Goal: Register for event/course

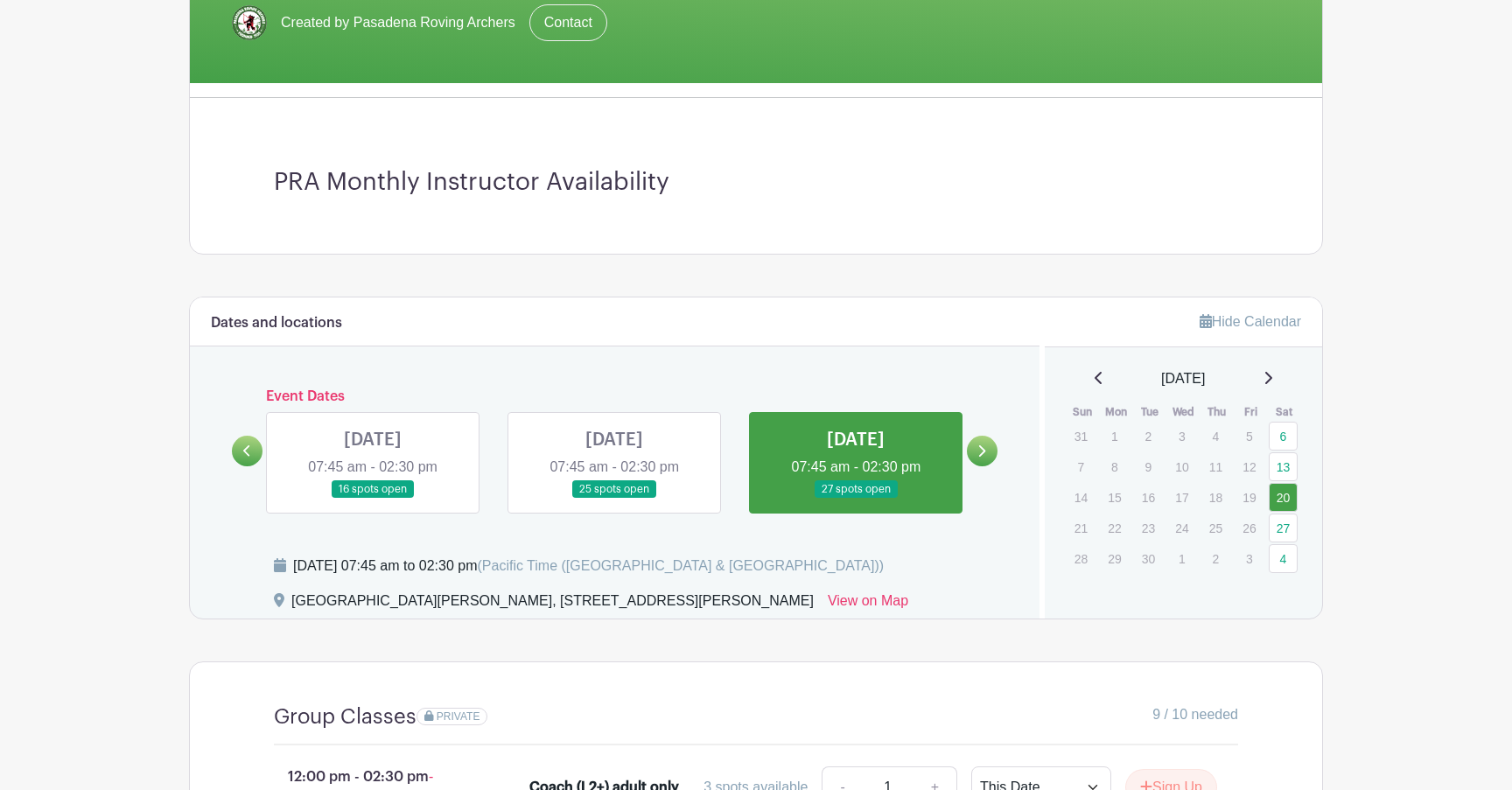
scroll to position [521, 0]
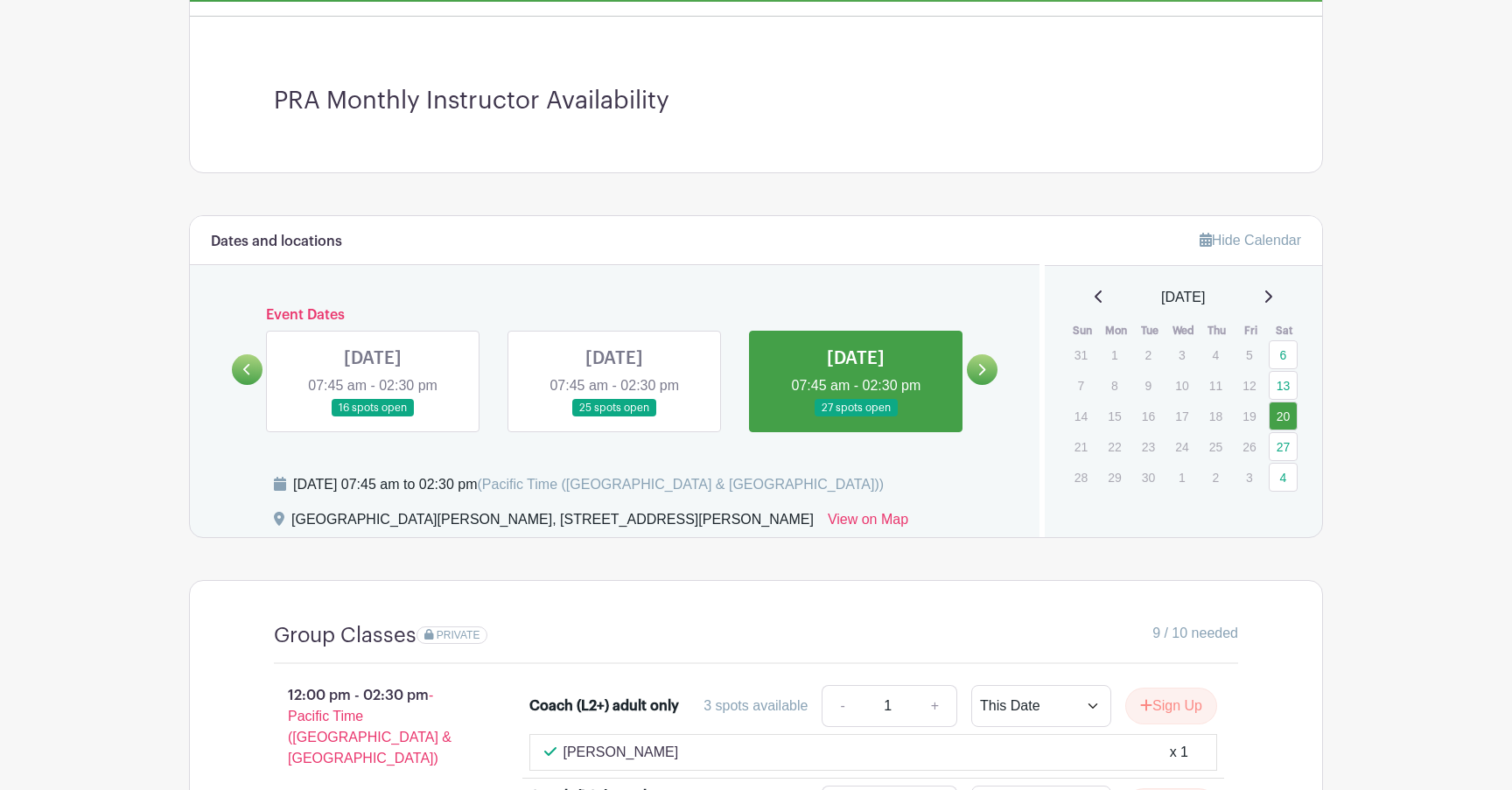
click at [372, 417] on link at bounding box center [372, 417] width 0 height 0
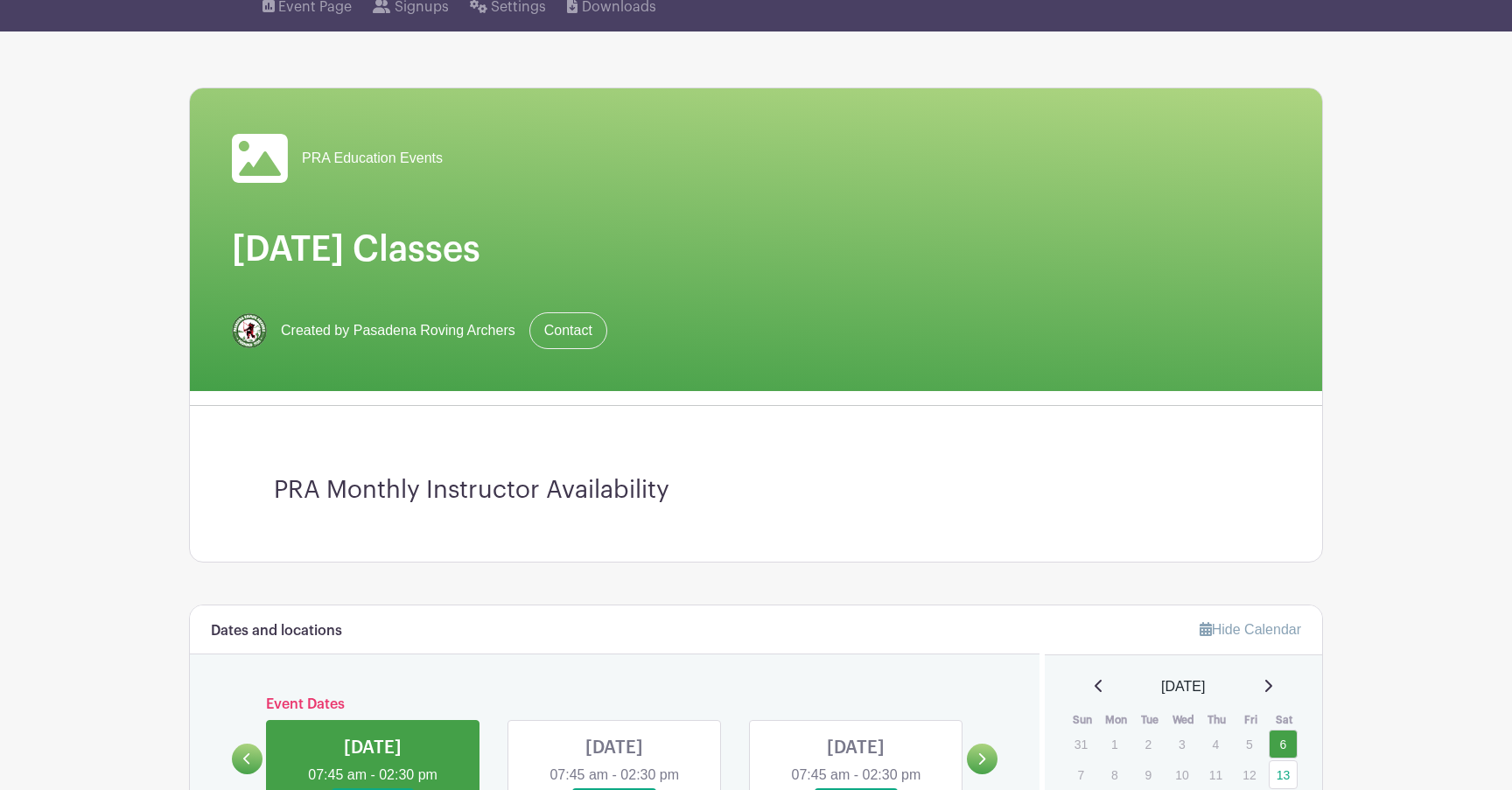
scroll to position [400, 0]
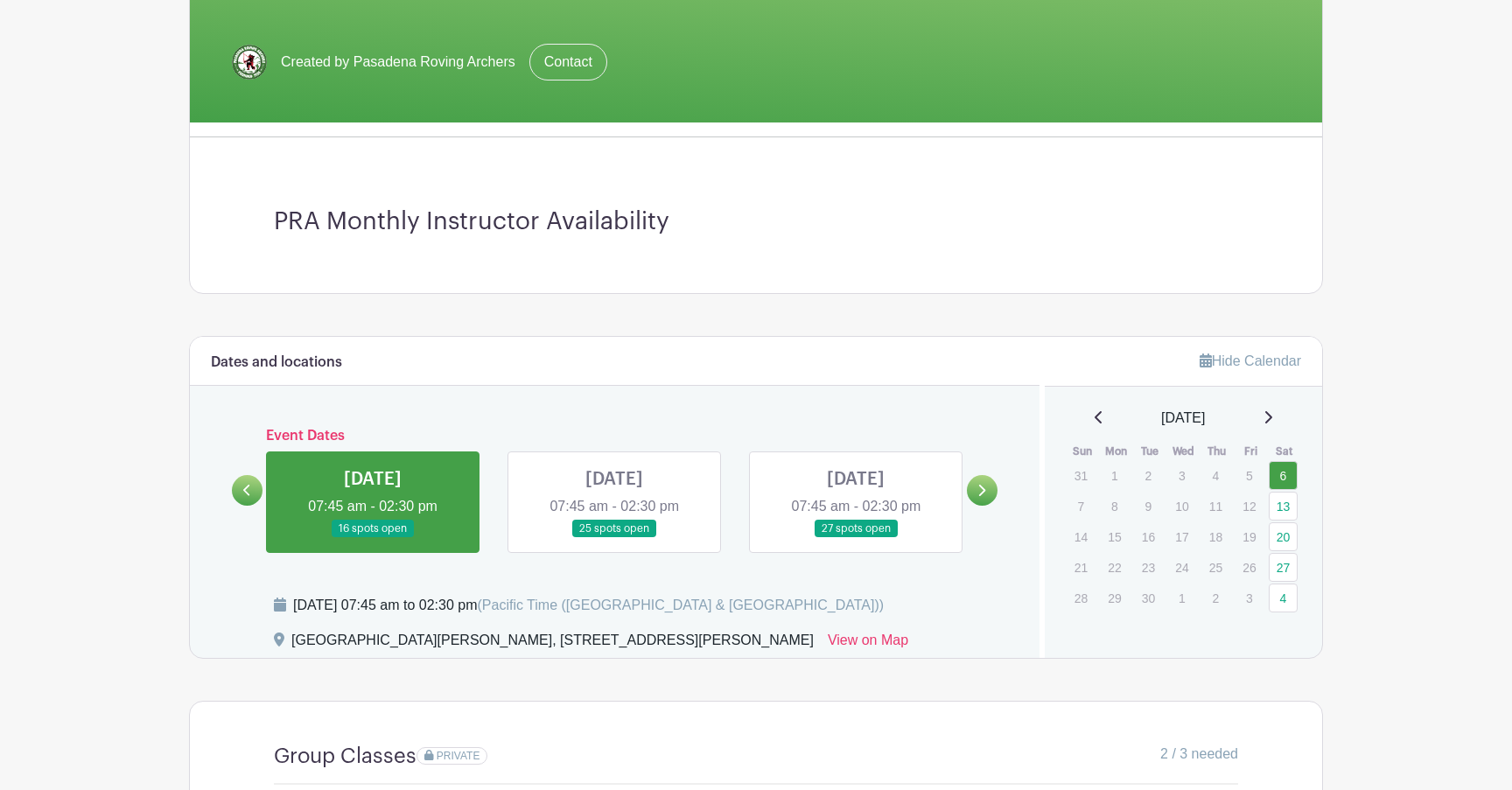
click at [614, 538] on link at bounding box center [614, 538] width 0 height 0
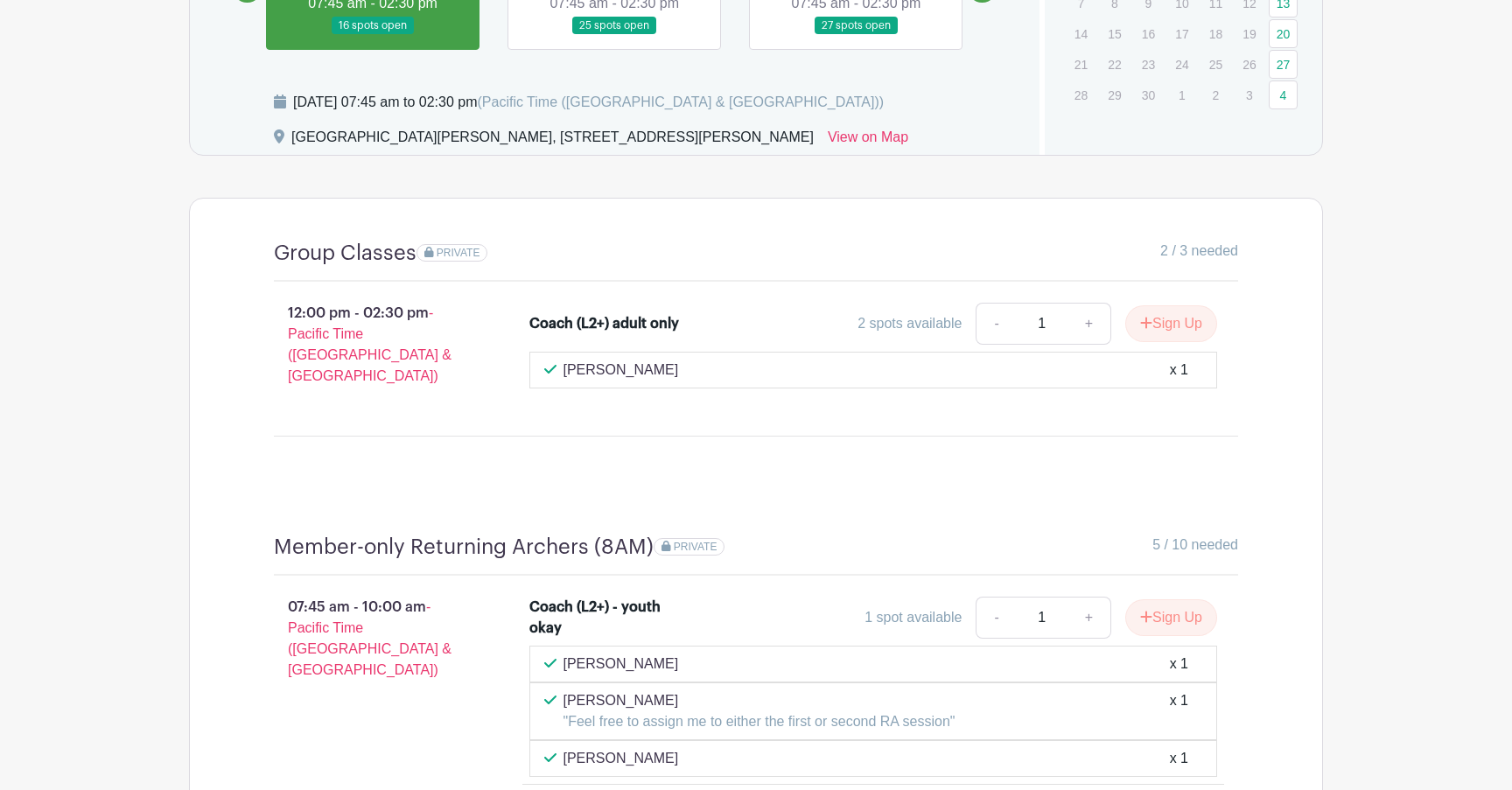
scroll to position [1082, 0]
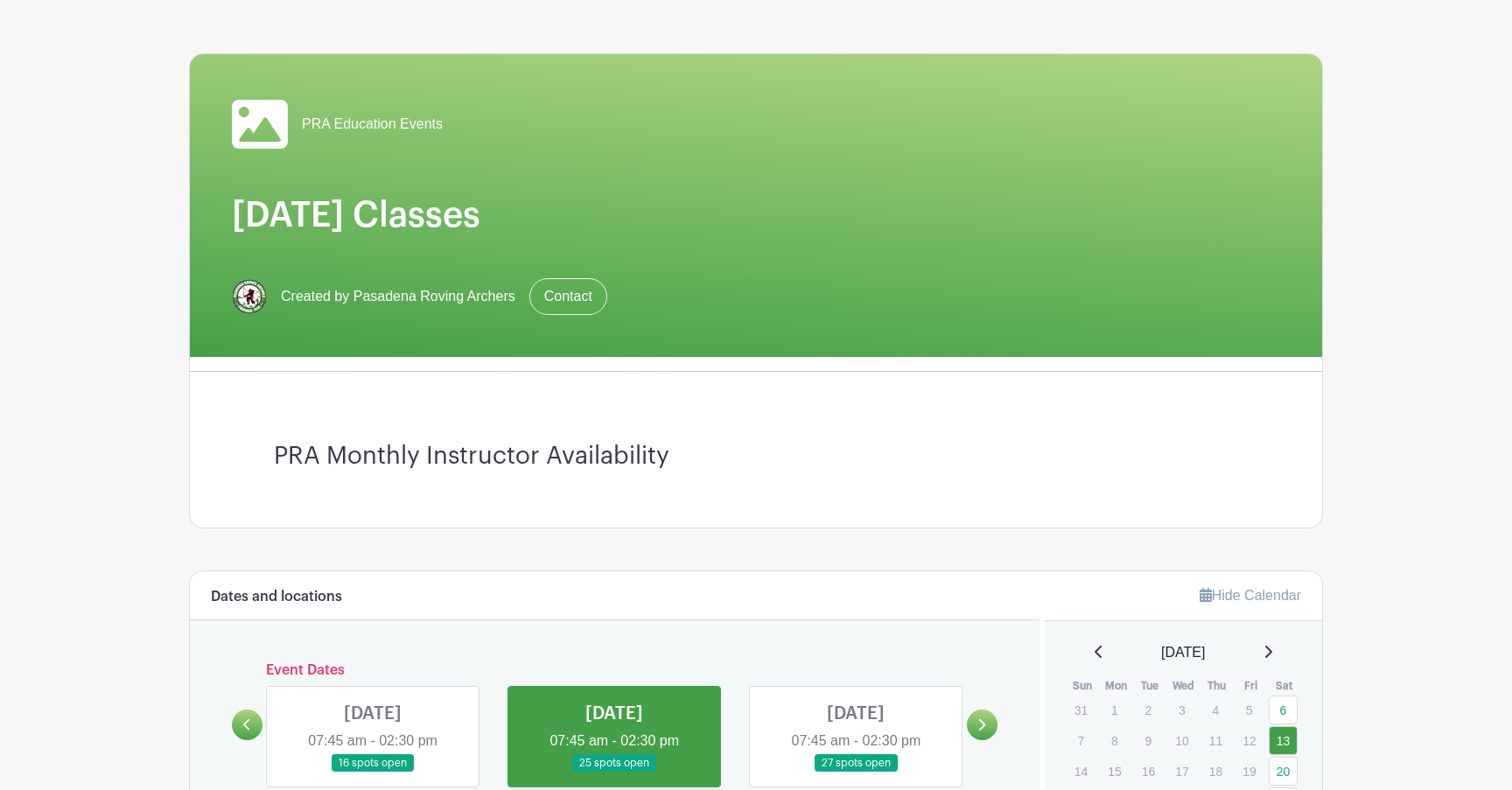
scroll to position [539, 0]
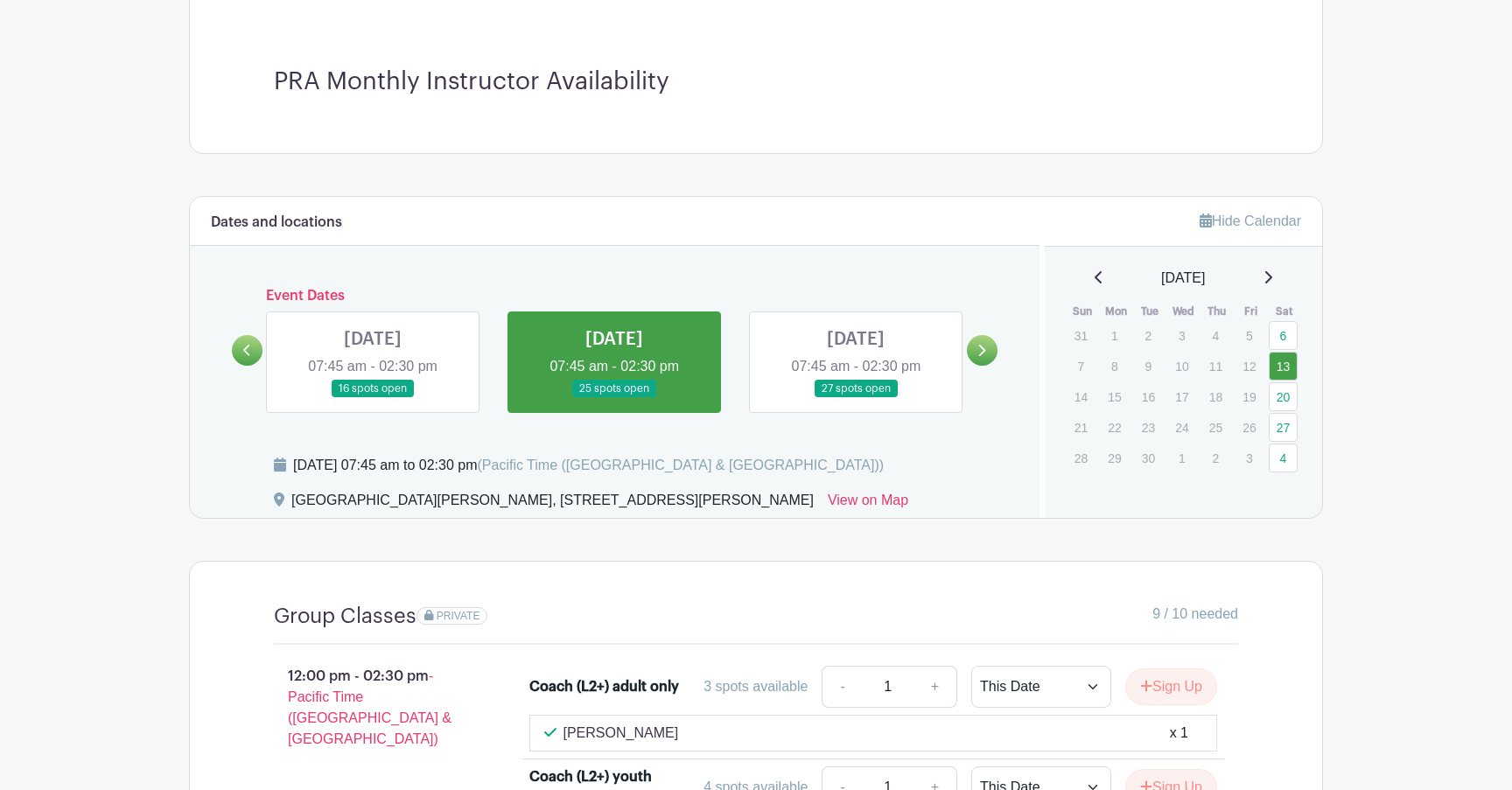
click at [372, 398] on link at bounding box center [372, 398] width 0 height 0
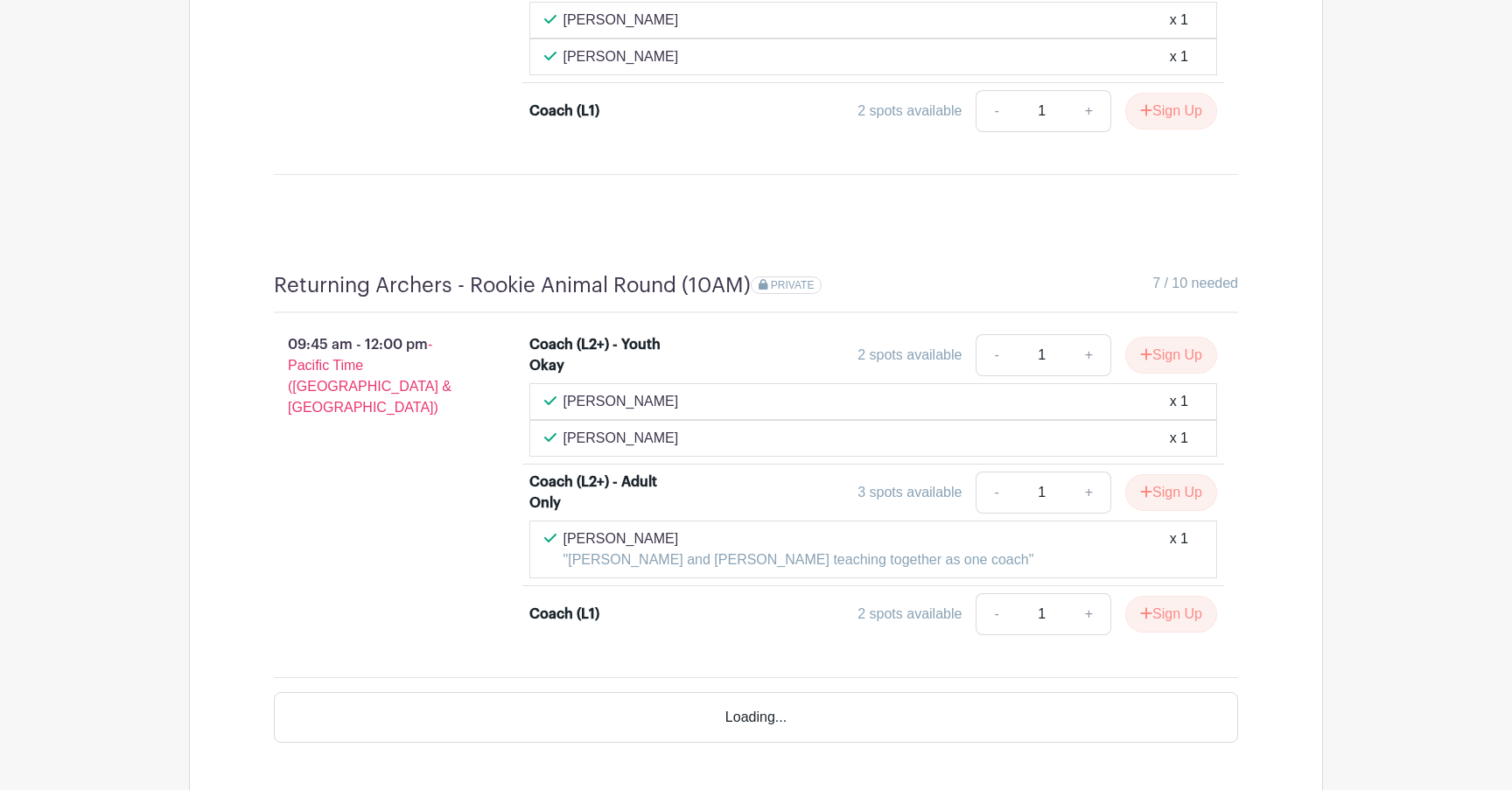
scroll to position [1889, 0]
